Goal: Task Accomplishment & Management: Complete application form

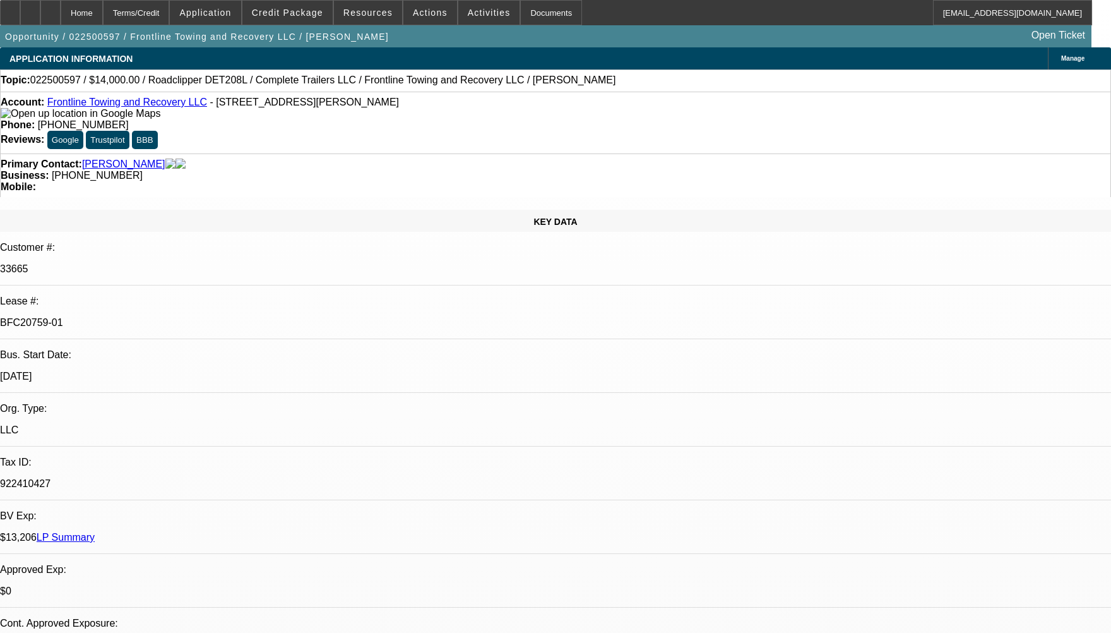
select select "0"
select select "2"
select select "0"
select select "2"
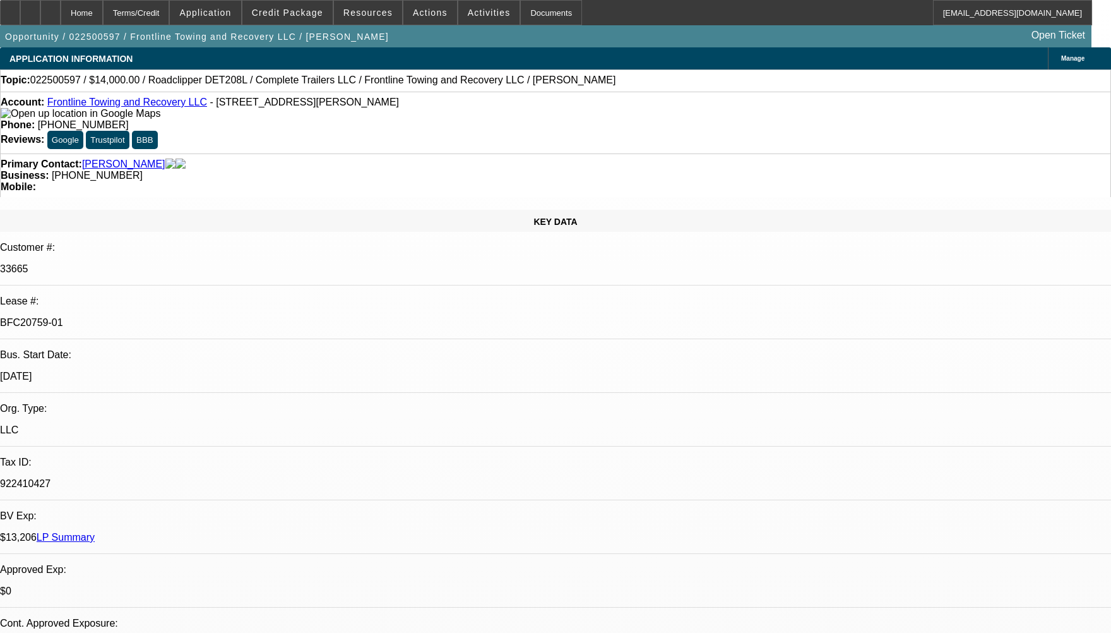
select select "0"
select select "2"
select select "0.1"
select select "0"
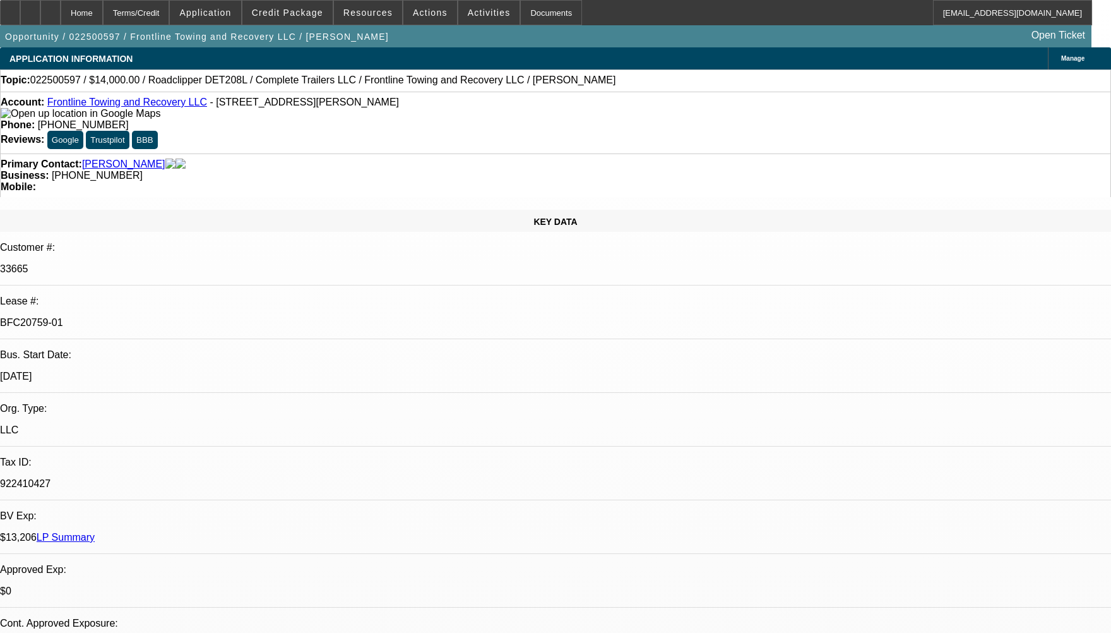
select select "2"
select select "0.1"
select select "1"
select select "2"
select select "6"
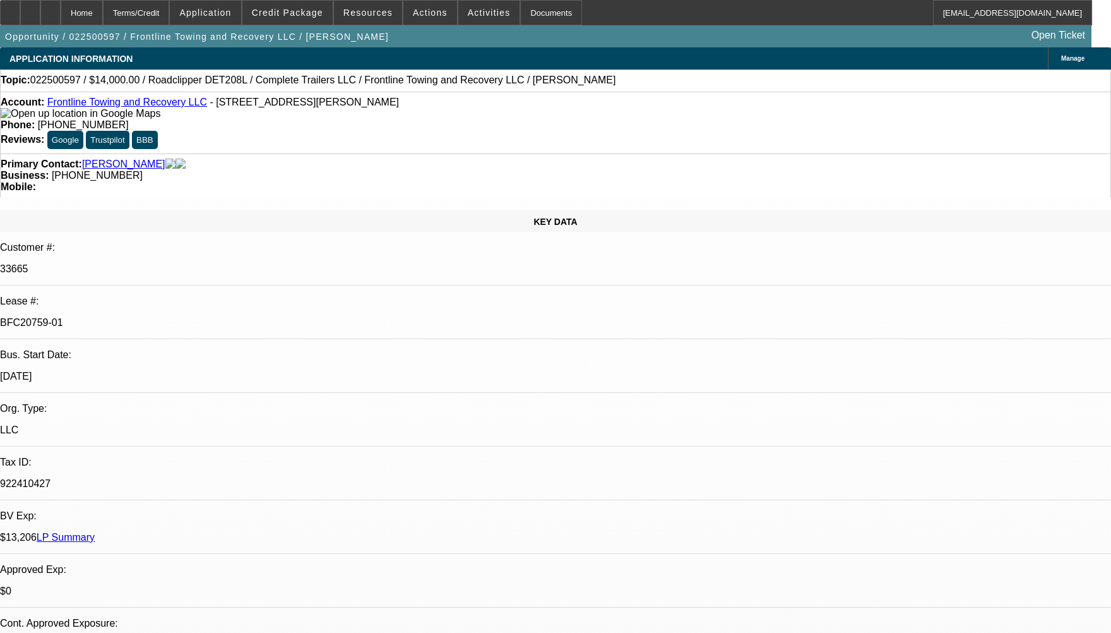
select select "1"
select select "2"
select select "6"
select select "1"
select select "2"
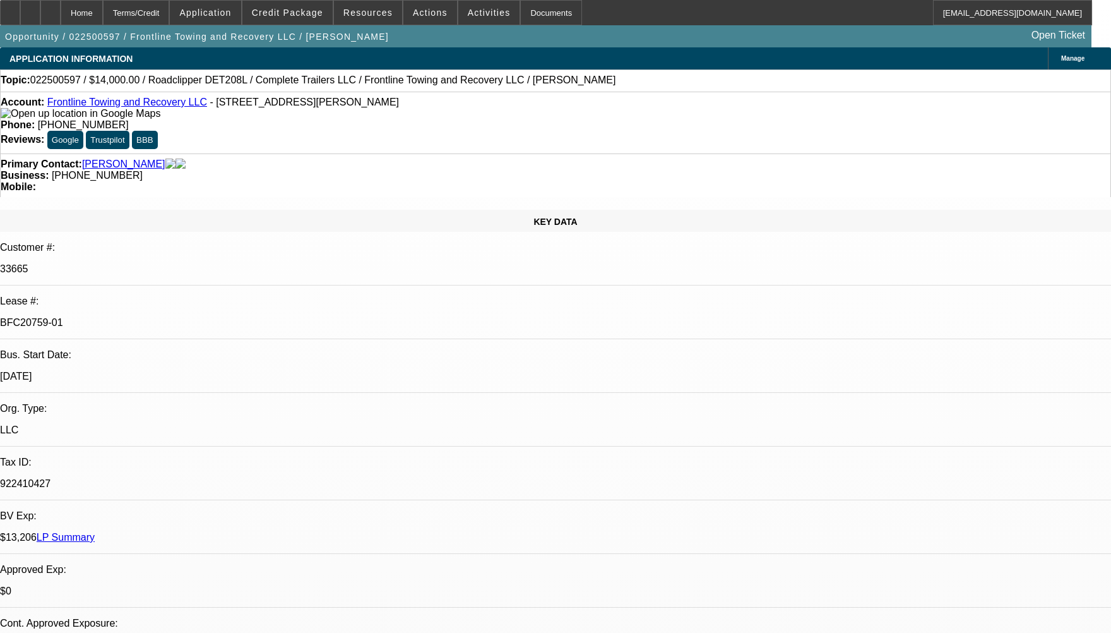
select select "4"
select select "1"
select select "2"
select select "4"
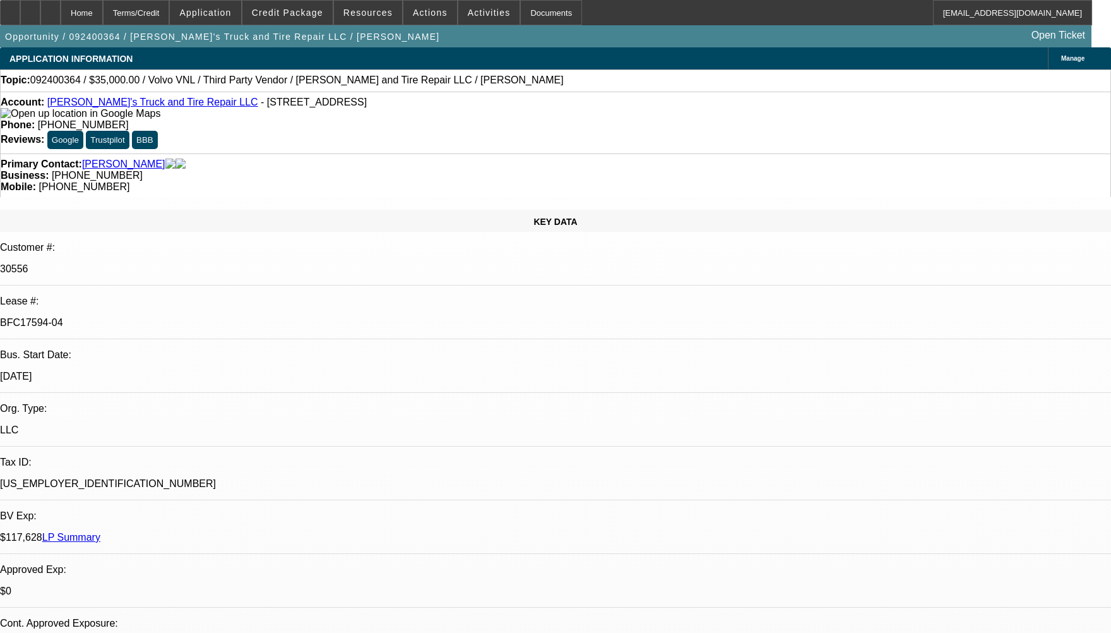
select select "0"
select select "2"
select select "0"
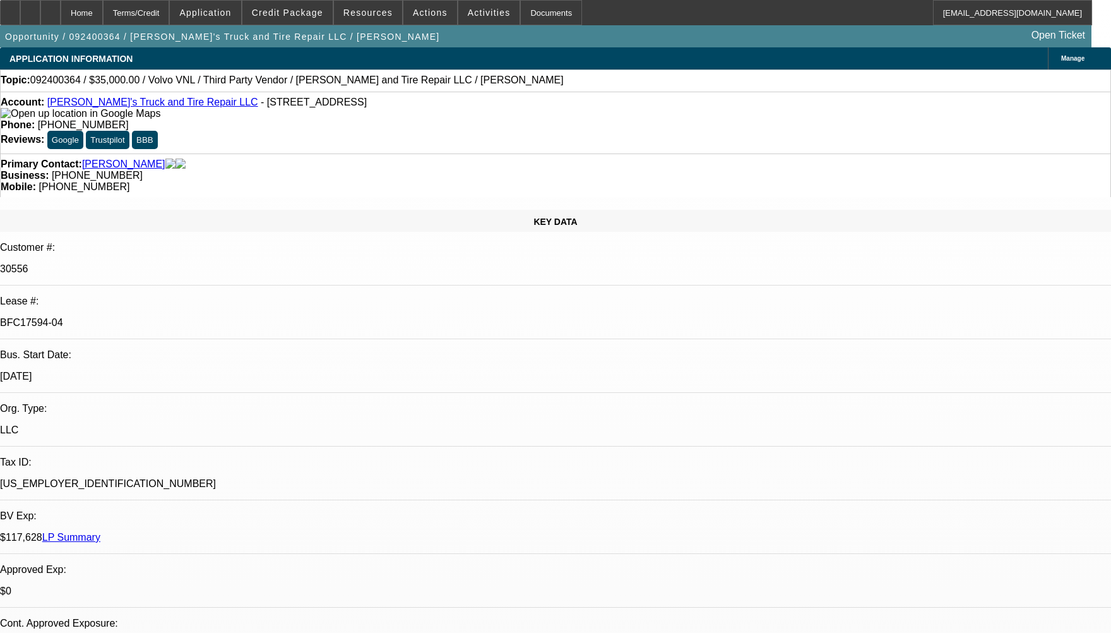
select select "0"
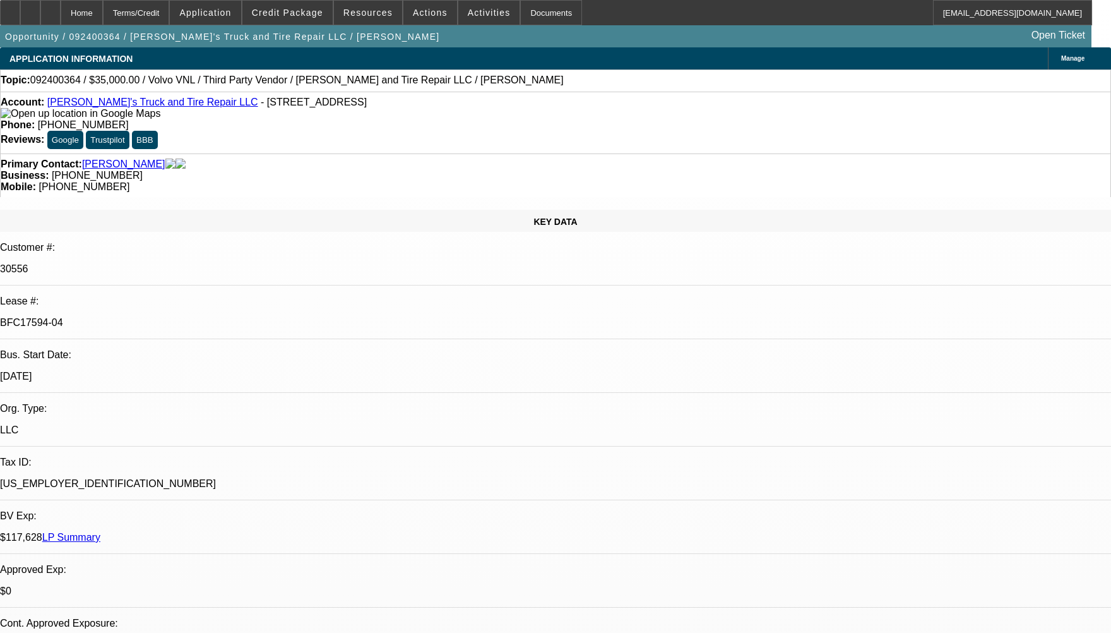
select select "0"
select select "1"
select select "2"
select select "6"
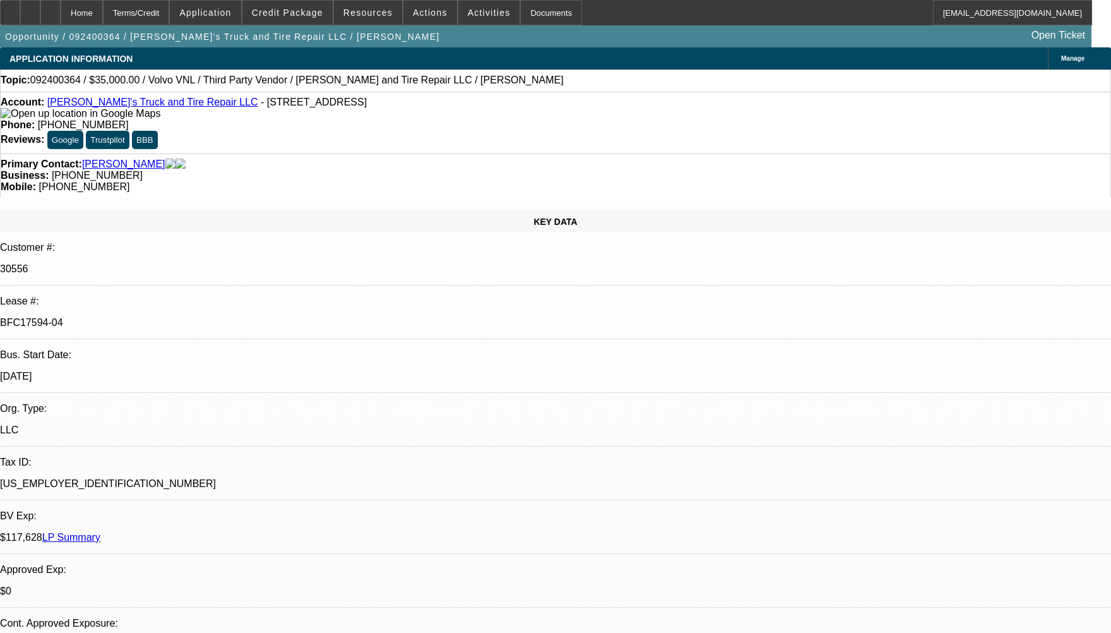
select select "1"
select select "3"
select select "6"
select select "1"
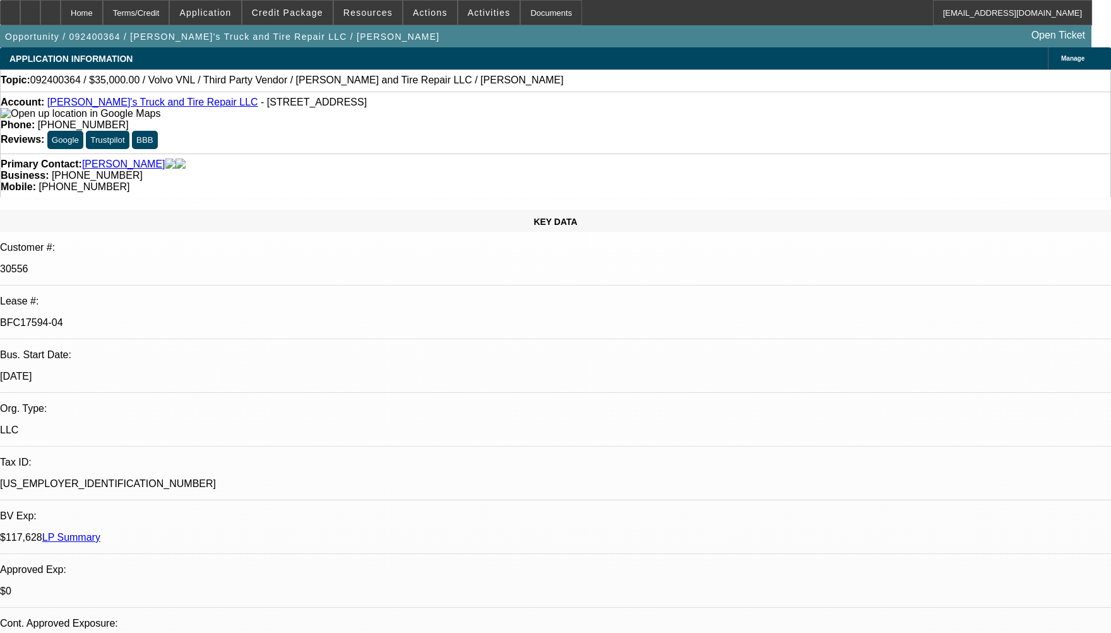
select select "6"
select select "1"
select select "3"
select select "6"
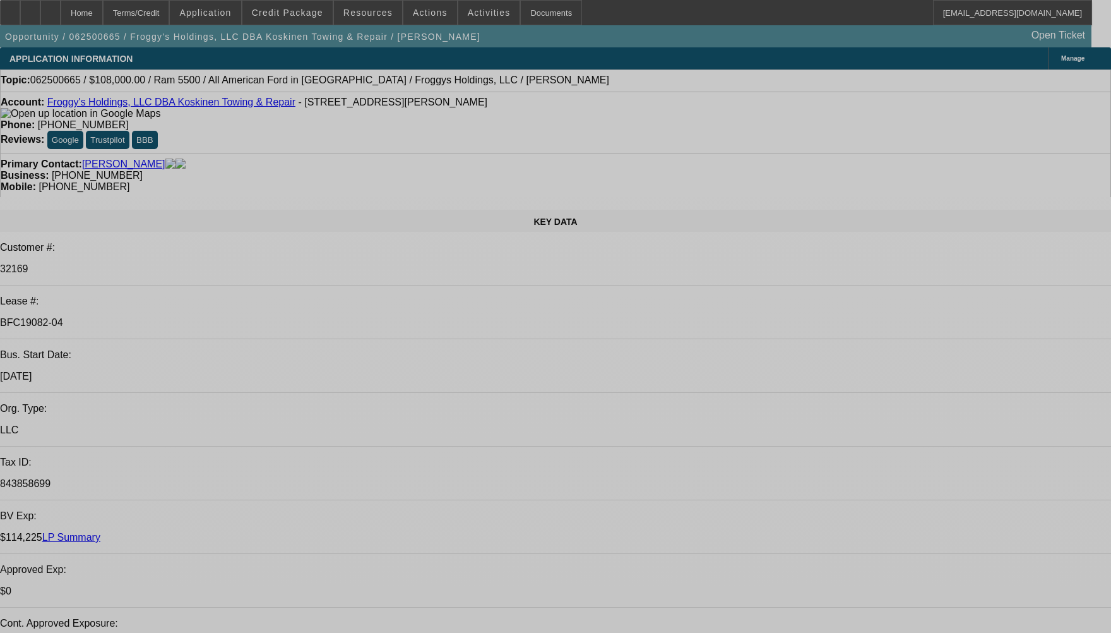
select select "0.2"
select select "0"
select select "0.1"
select select "0.2"
select select "0"
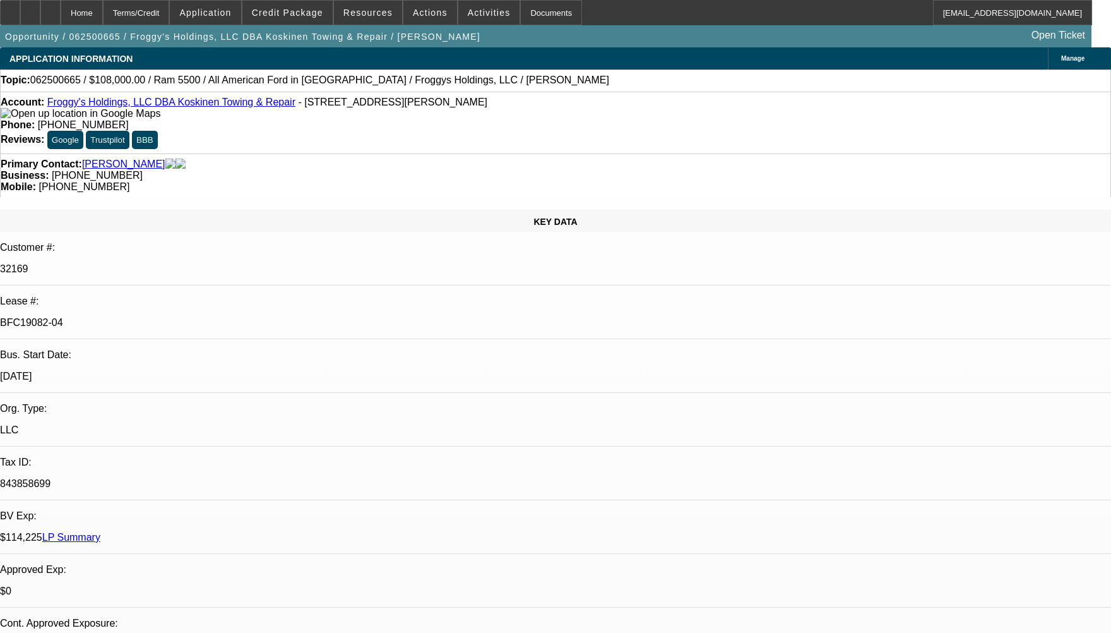
select select "0.1"
select select "0"
select select "0.1"
select select "0"
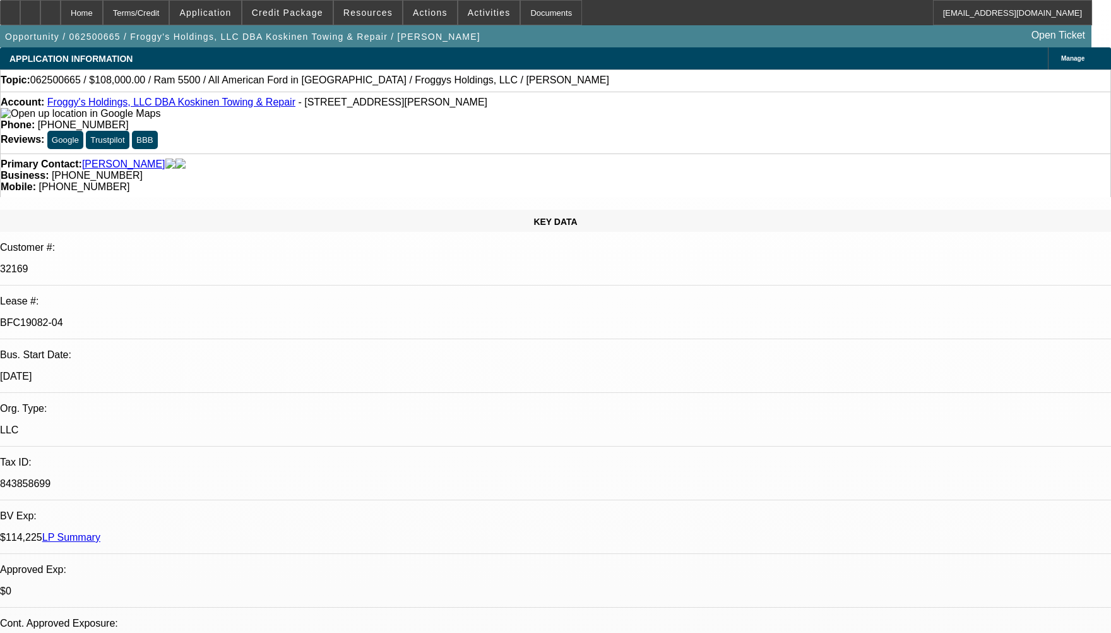
select select "0"
select select "0.1"
select select "1"
select select "2"
select select "4"
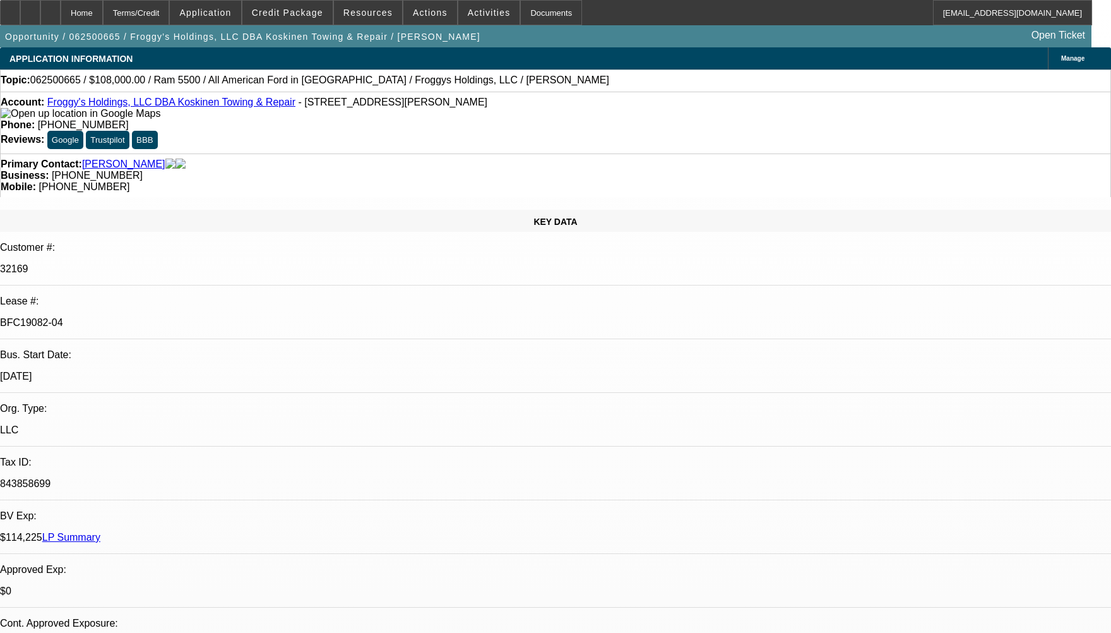
select select "1"
select select "2"
select select "4"
select select "1"
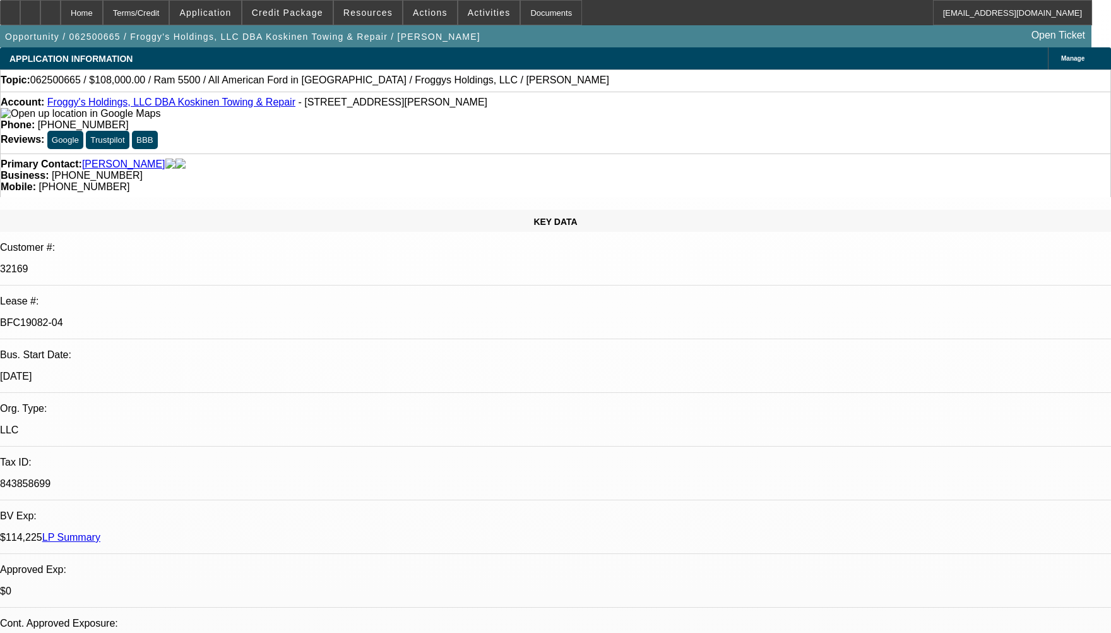
select select "4"
select select "1"
select select "4"
